Goal: Task Accomplishment & Management: Manage account settings

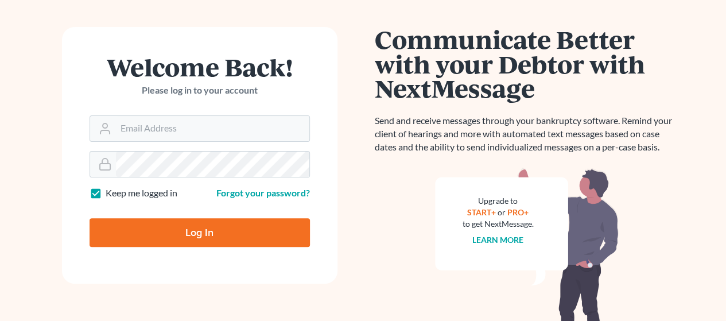
scroll to position [115, 0]
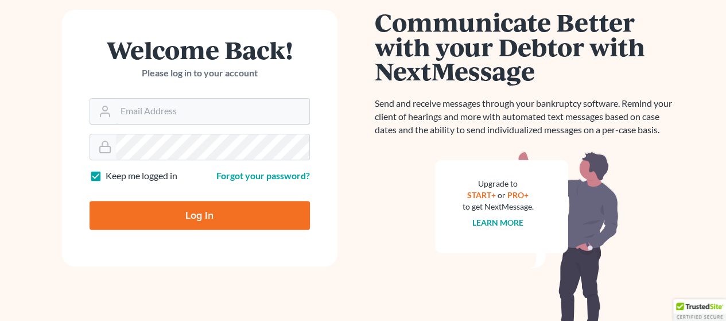
type input "[EMAIL_ADDRESS][DOMAIN_NAME]"
click at [230, 211] on input "Log In" at bounding box center [200, 215] width 220 height 29
type input "Thinking..."
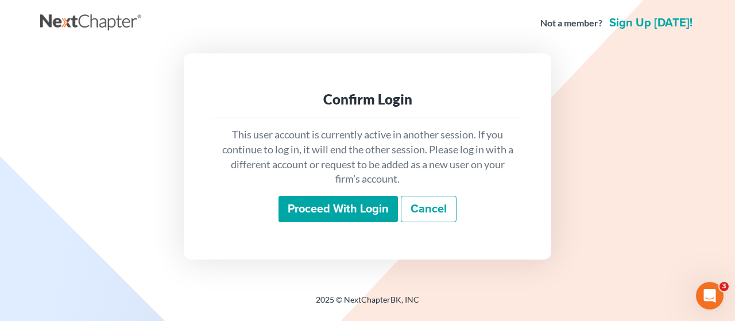
click at [341, 209] on input "Proceed with login" at bounding box center [337, 209] width 119 height 26
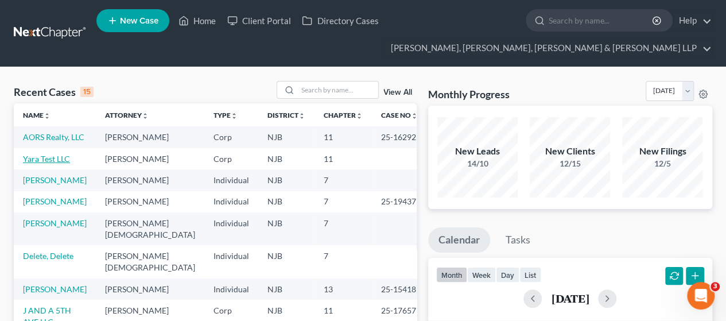
click at [53, 160] on link "Yara Test LLC" at bounding box center [46, 159] width 47 height 10
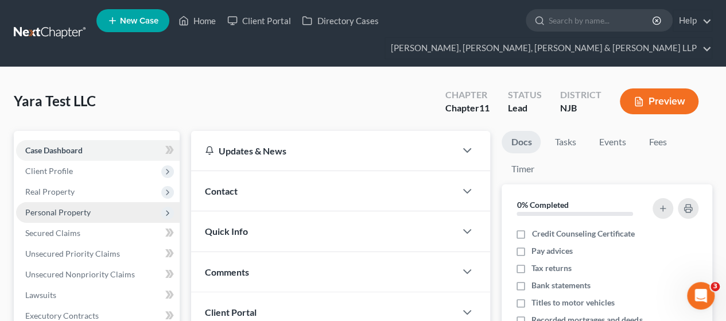
click at [86, 216] on span "Personal Property" at bounding box center [98, 212] width 164 height 21
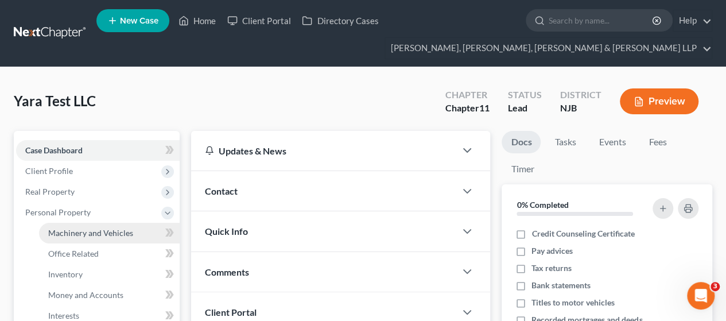
click at [86, 234] on span "Machinery and Vehicles" at bounding box center [90, 233] width 85 height 10
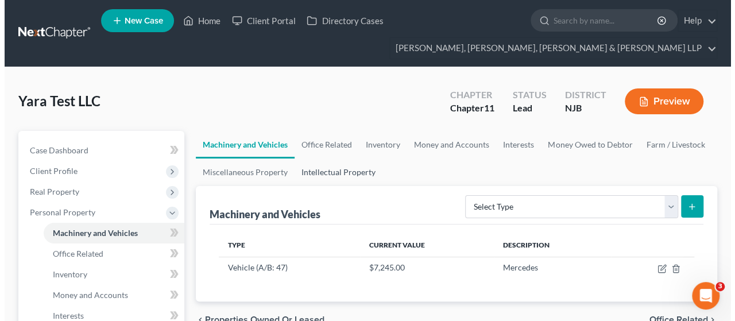
scroll to position [115, 0]
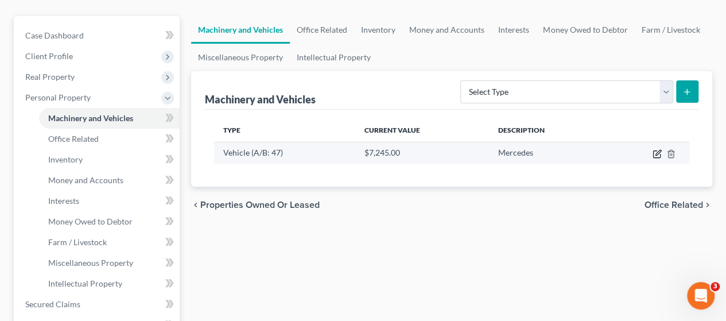
click at [659, 151] on icon "button" at bounding box center [657, 152] width 5 height 5
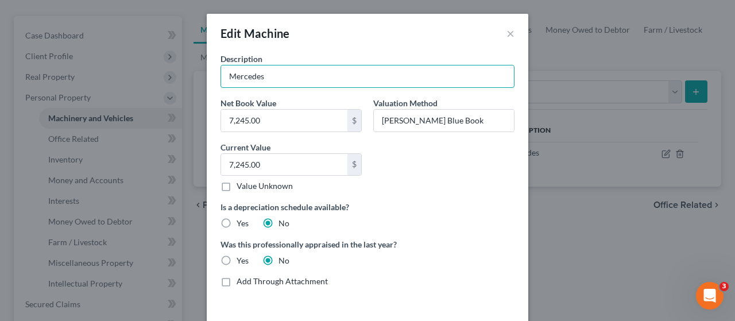
drag, startPoint x: 359, startPoint y: 79, endPoint x: 172, endPoint y: 59, distance: 188.1
click at [172, 59] on div "Edit Machine × Description Mercedes Net Book Value 7,245.00 $ Valuation Method …" at bounding box center [367, 160] width 735 height 321
paste input "2017 Chevrolet City Expres"
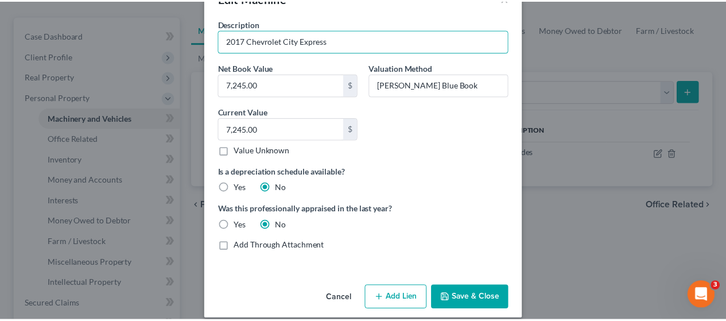
scroll to position [46, 0]
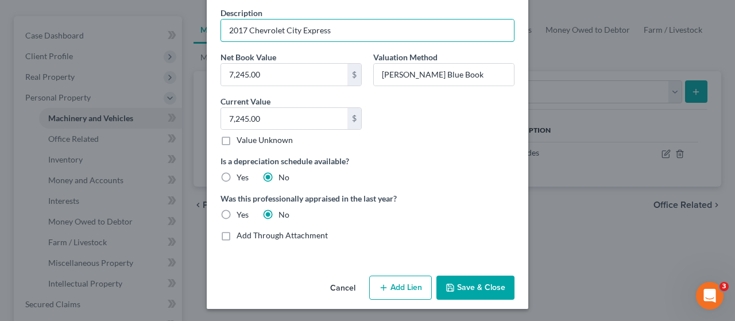
type input "2017 Chevrolet City Express"
click at [472, 284] on button "Save & Close" at bounding box center [475, 287] width 78 height 24
